Goal: Information Seeking & Learning: Learn about a topic

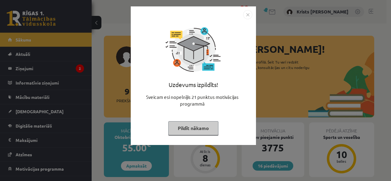
click at [190, 127] on button "Pildīt nākamo" at bounding box center [193, 128] width 50 height 14
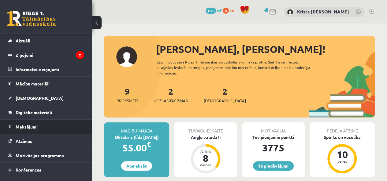
scroll to position [22, 0]
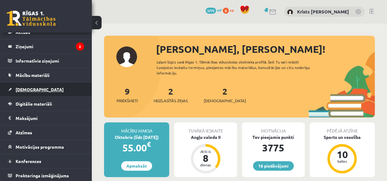
click at [29, 91] on link "[DEMOGRAPHIC_DATA]" at bounding box center [46, 90] width 76 height 14
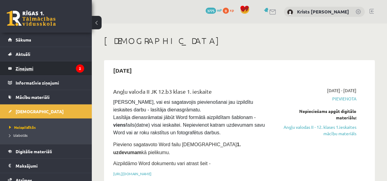
click at [24, 73] on legend "Ziņojumi 2" at bounding box center [50, 68] width 68 height 14
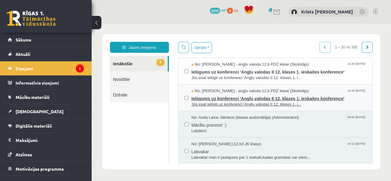
click at [224, 95] on span "Ielūgums uz konferenci 'Angļu valodas II 12. klases 1. ieskaites konference'" at bounding box center [279, 98] width 175 height 8
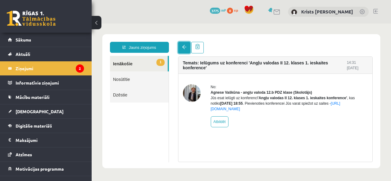
click at [180, 49] on link at bounding box center [184, 48] width 12 height 12
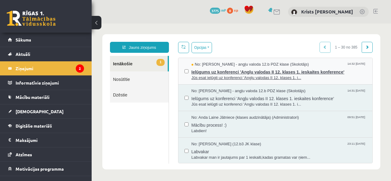
click at [213, 76] on span "Jūs esat ielūgti uz konferenci 'Angļu valodas II 12. klases 1. i..." at bounding box center [279, 78] width 175 height 6
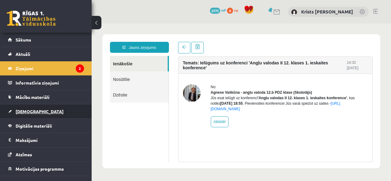
click at [28, 112] on span "[DEMOGRAPHIC_DATA]" at bounding box center [40, 112] width 48 height 6
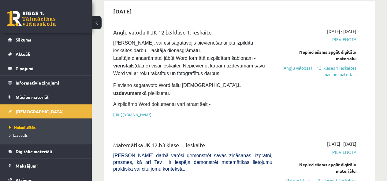
scroll to position [92, 0]
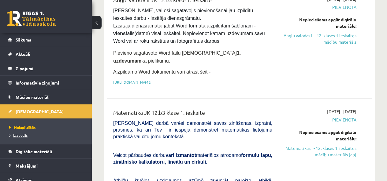
click at [29, 134] on link "Izlabotās" at bounding box center [47, 136] width 76 height 6
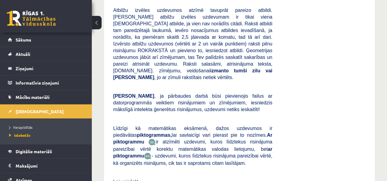
scroll to position [3362, 0]
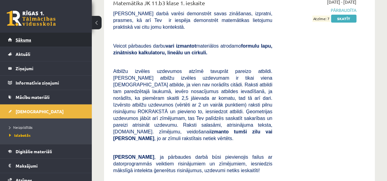
click at [27, 41] on span "Sākums" at bounding box center [24, 40] width 16 height 6
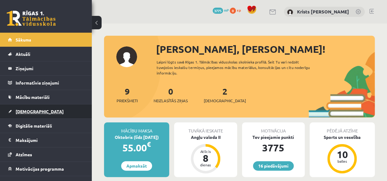
click at [31, 110] on span "[DEMOGRAPHIC_DATA]" at bounding box center [40, 112] width 48 height 6
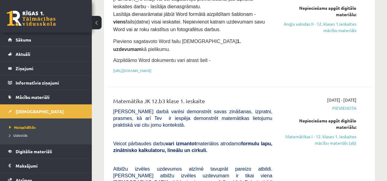
scroll to position [122, 0]
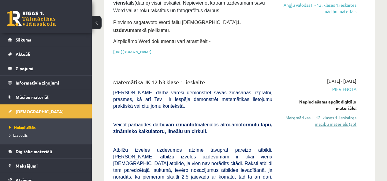
click at [305, 115] on link "Matemātikas I - 12. klases 1. ieskaites mācību materiāls (ab)" at bounding box center [318, 121] width 75 height 13
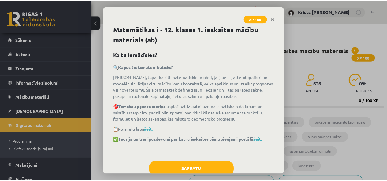
scroll to position [17, 0]
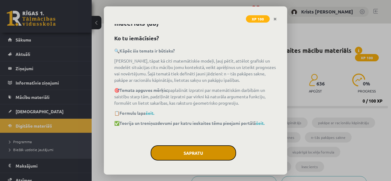
click at [199, 155] on button "Sapratu" at bounding box center [194, 152] width 86 height 15
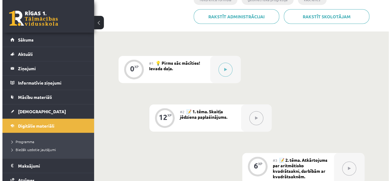
scroll to position [153, 0]
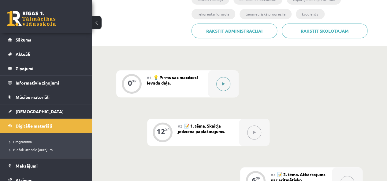
click at [222, 83] on icon at bounding box center [223, 84] width 3 height 4
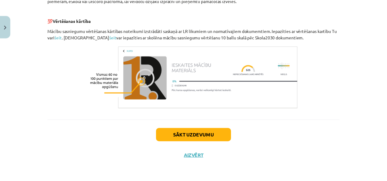
scroll to position [310, 0]
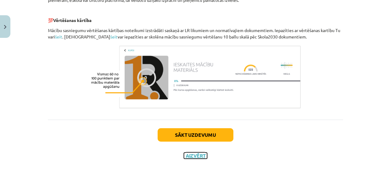
click at [193, 156] on button "Aizvērt" at bounding box center [195, 156] width 23 height 6
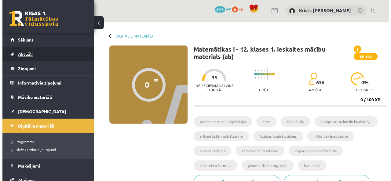
scroll to position [0, 0]
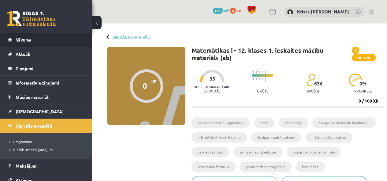
click at [24, 44] on link "Sākums" at bounding box center [46, 40] width 76 height 14
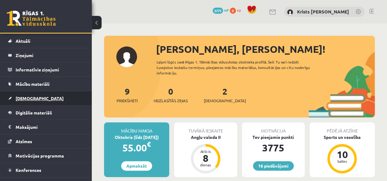
scroll to position [22, 0]
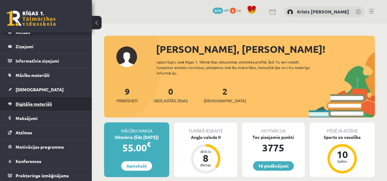
click at [31, 105] on span "Digitālie materiāli" at bounding box center [34, 104] width 36 height 6
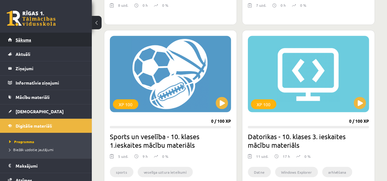
click at [40, 42] on link "Sākums" at bounding box center [46, 40] width 76 height 14
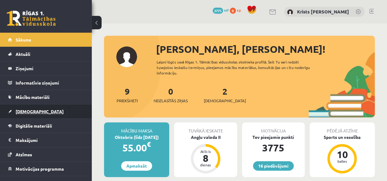
click at [31, 109] on span "[DEMOGRAPHIC_DATA]" at bounding box center [40, 112] width 48 height 6
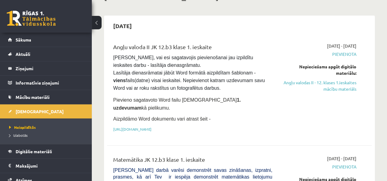
scroll to position [31, 0]
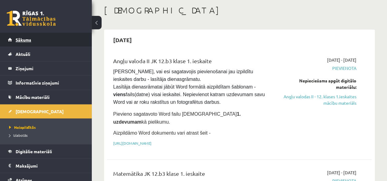
click at [35, 40] on link "Sākums" at bounding box center [46, 40] width 76 height 14
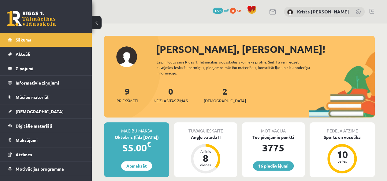
click at [372, 13] on link at bounding box center [371, 11] width 5 height 5
